Goal: Information Seeking & Learning: Learn about a topic

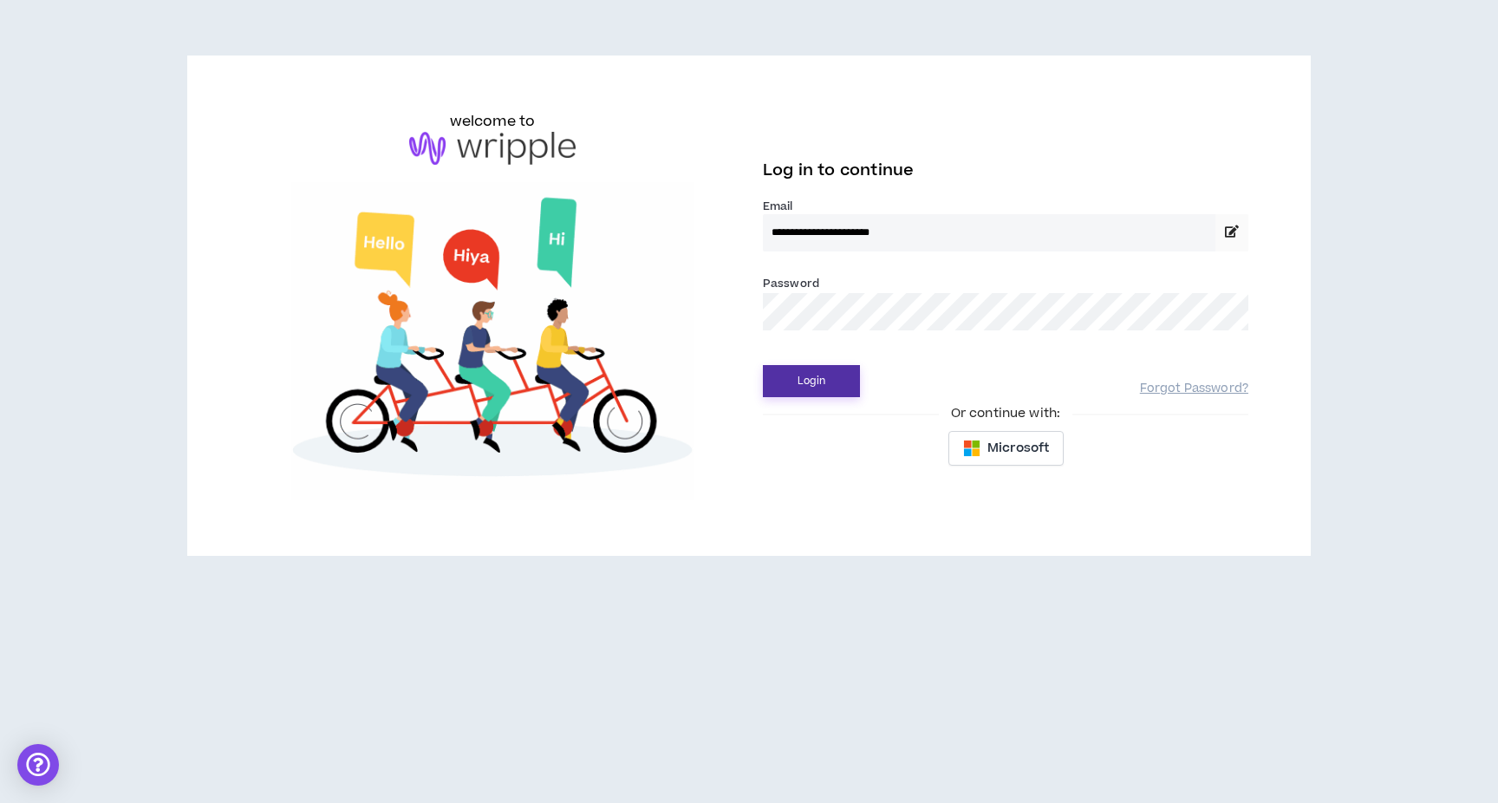
click at [803, 378] on button "Login" at bounding box center [811, 381] width 97 height 32
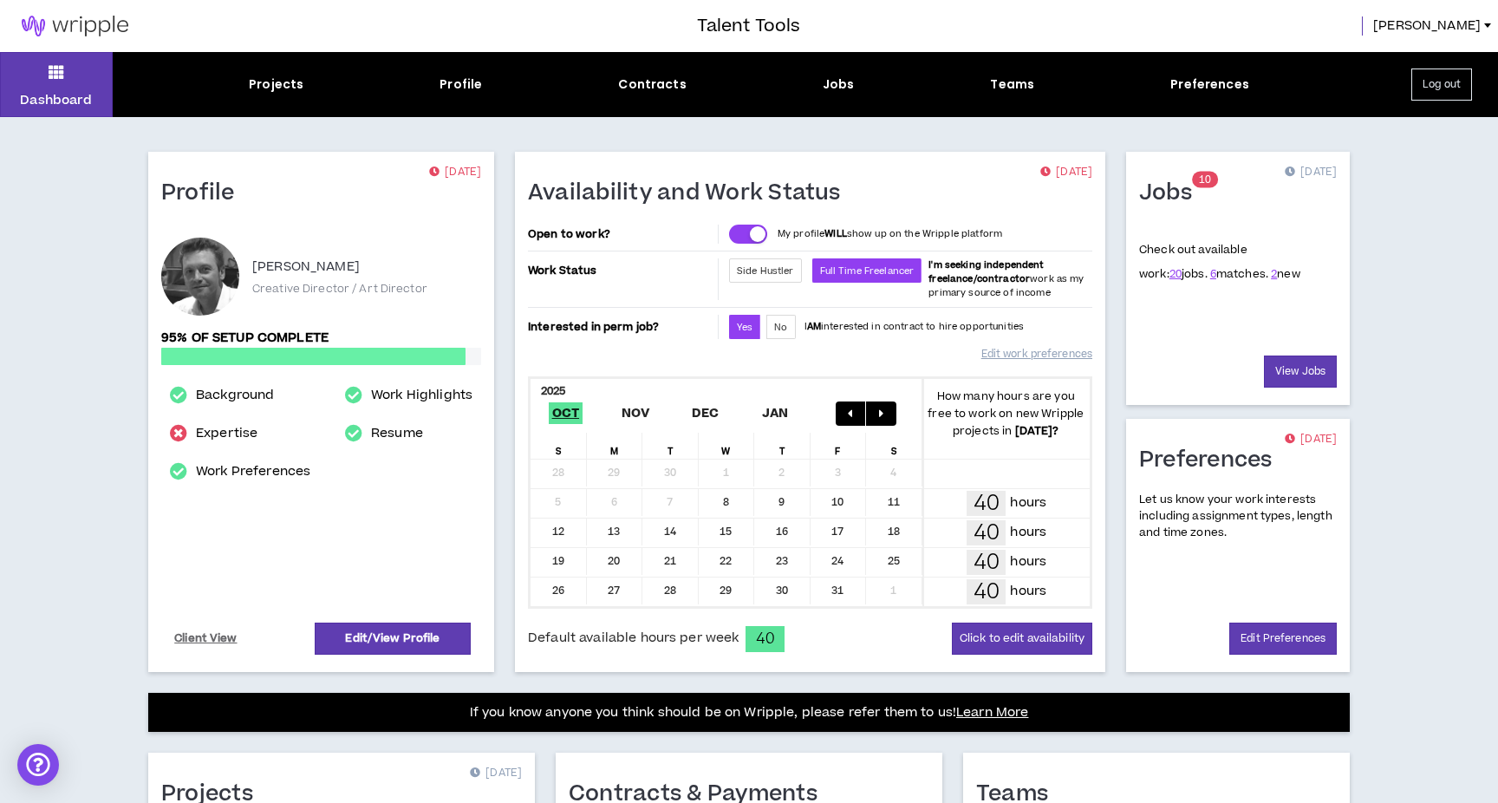
click at [1201, 184] on span "1" at bounding box center [1202, 180] width 6 height 15
click at [1168, 199] on h1 "Jobs" at bounding box center [1172, 193] width 66 height 28
click at [1210, 273] on link "6" at bounding box center [1213, 274] width 6 height 16
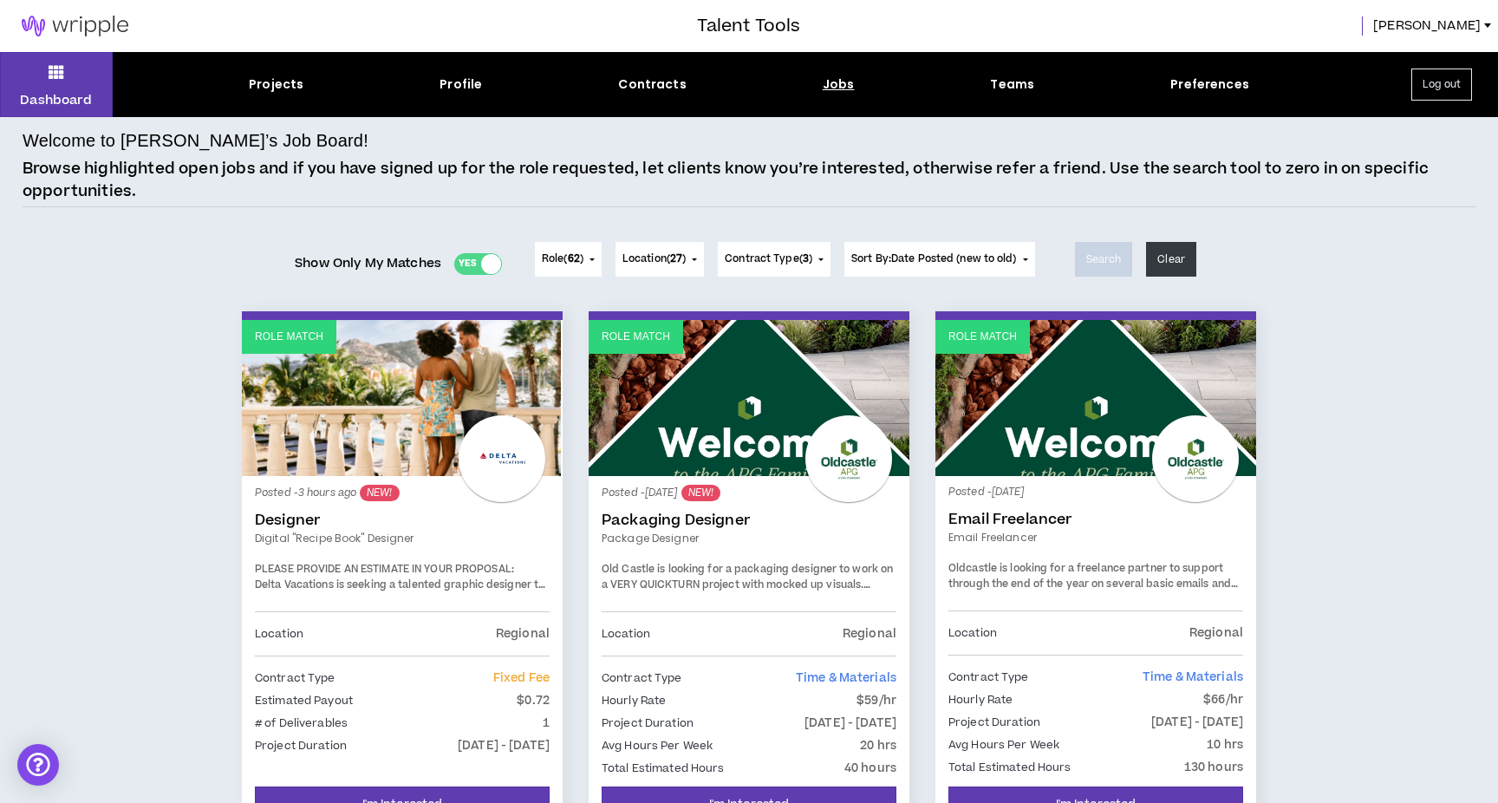
click at [395, 400] on link "Role Match" at bounding box center [402, 398] width 321 height 156
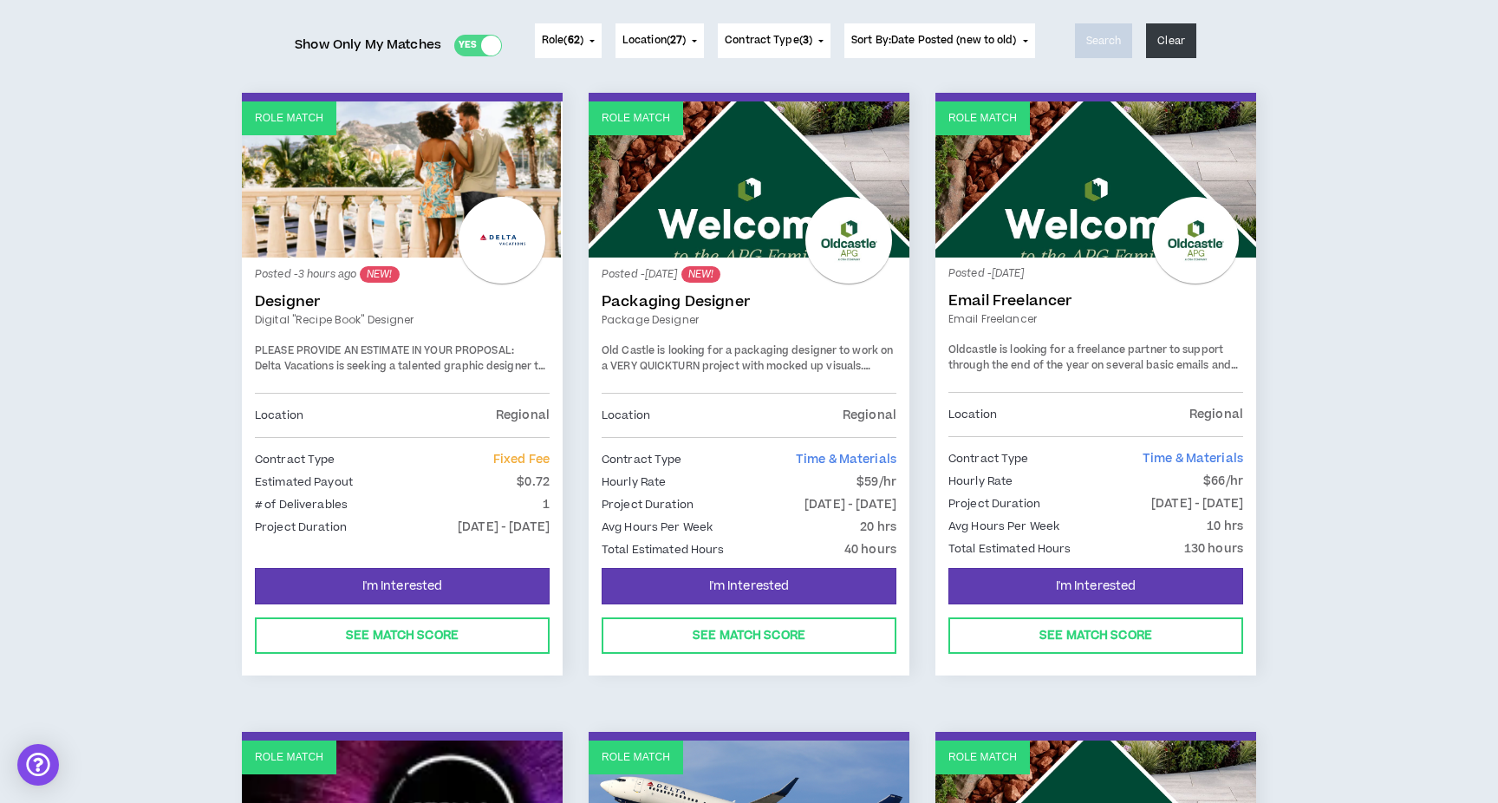
scroll to position [225, 0]
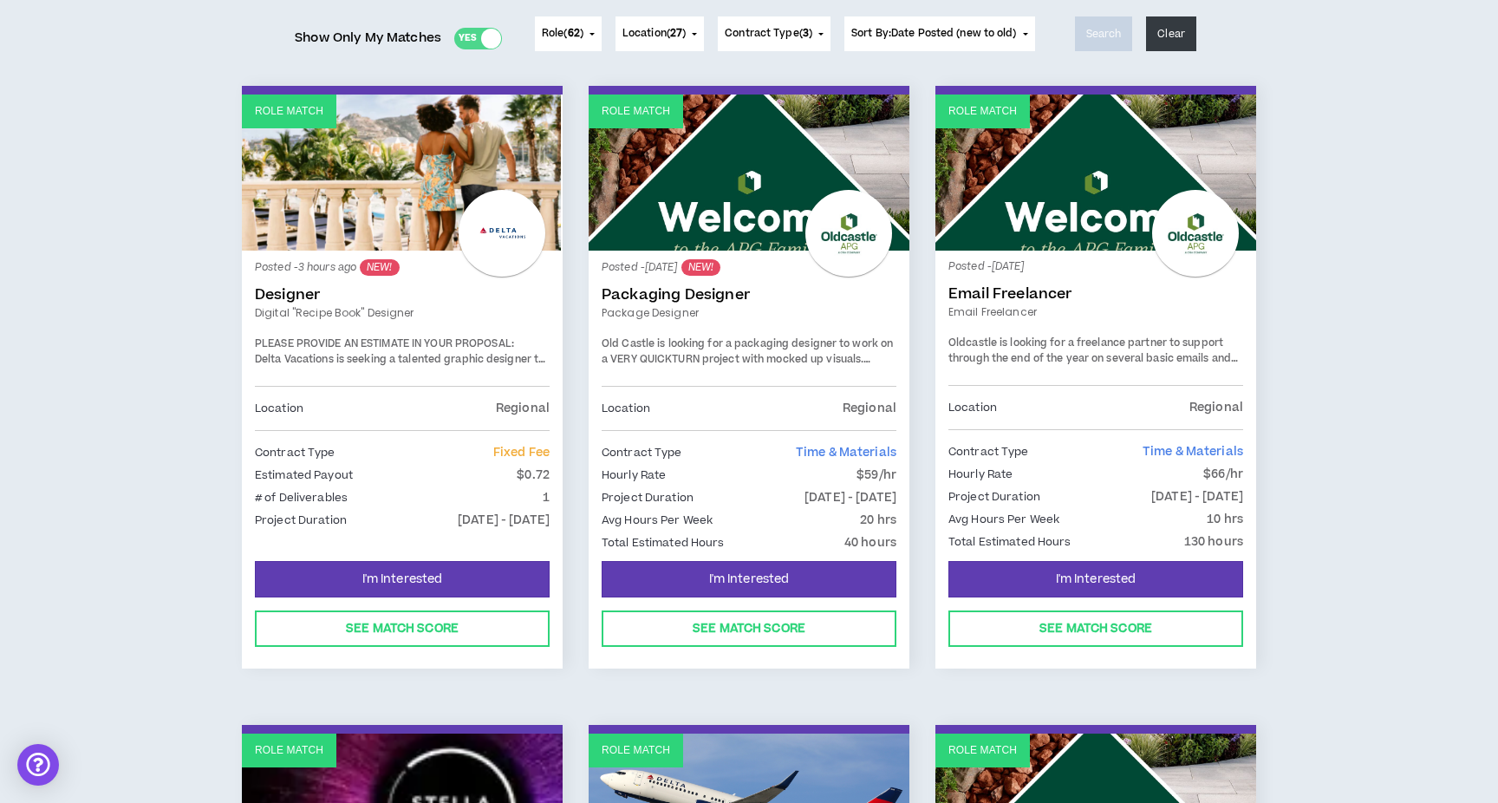
click at [1080, 223] on link "Role Match" at bounding box center [1096, 173] width 321 height 156
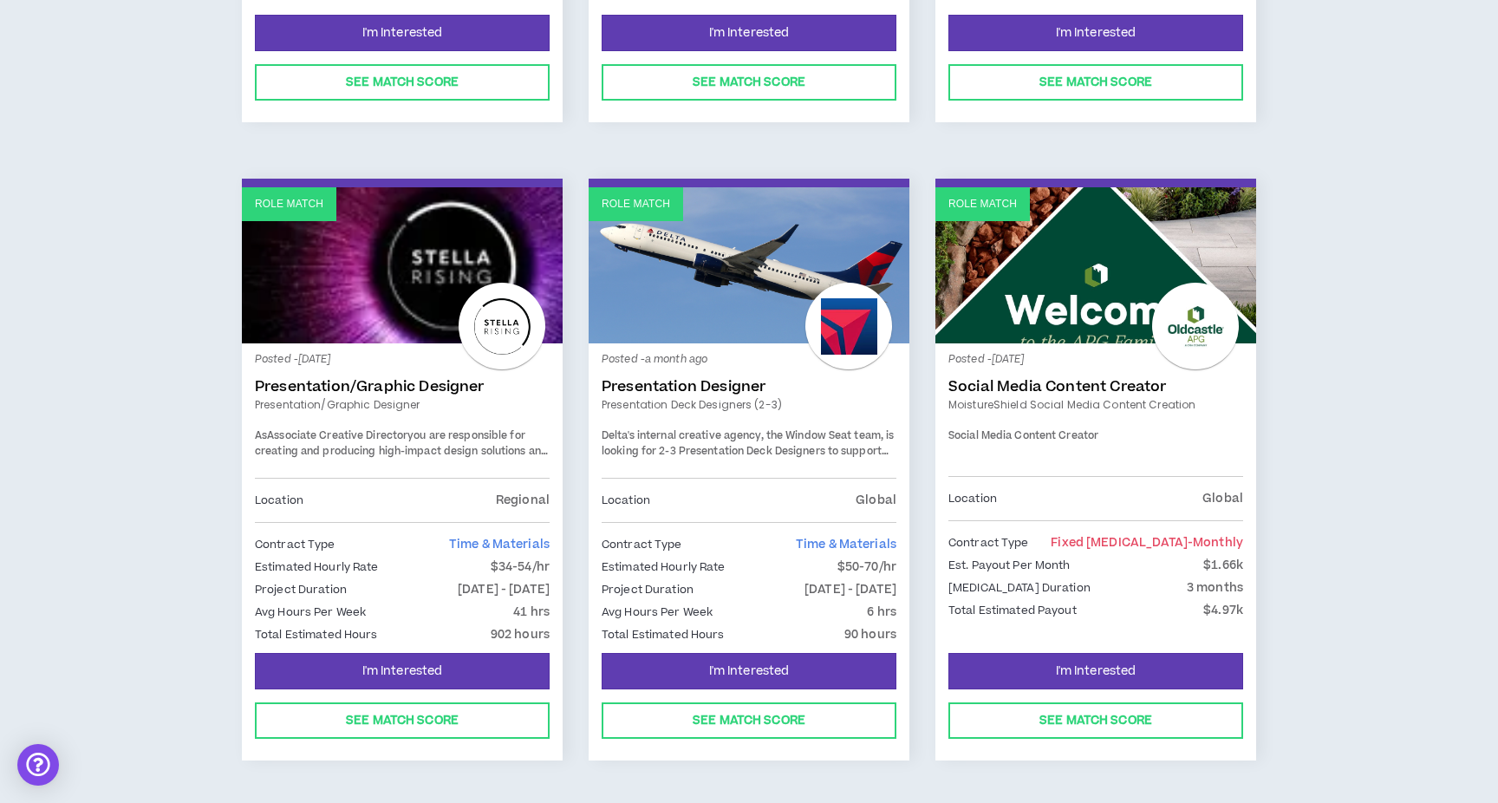
scroll to position [836, 0]
